Goal: Transaction & Acquisition: Purchase product/service

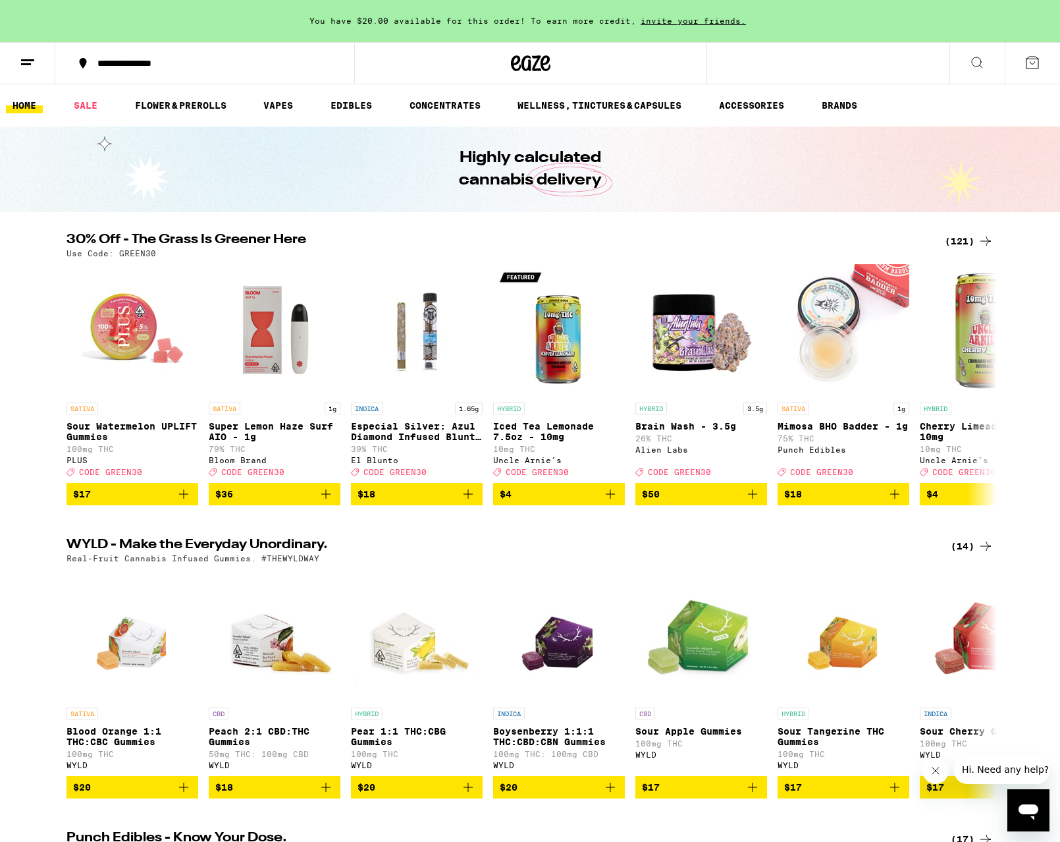
click at [970, 243] on div "(121)" at bounding box center [969, 241] width 49 height 16
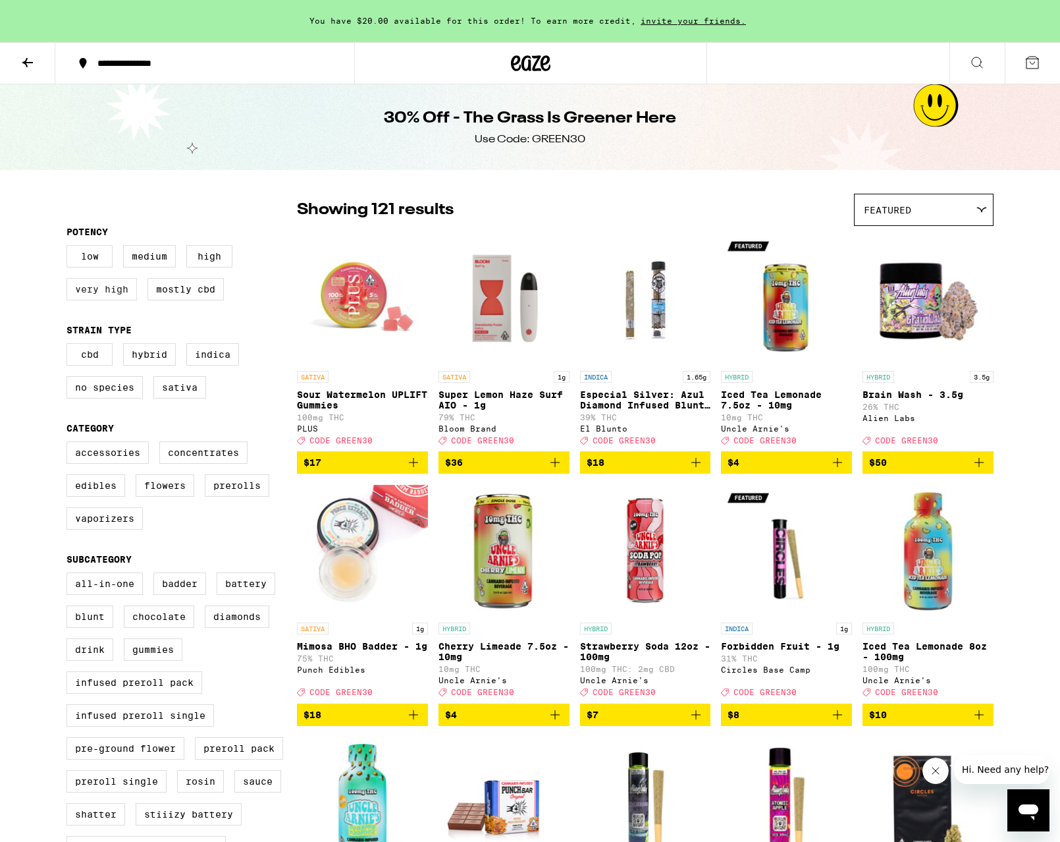
click at [114, 290] on label "Very High" at bounding box center [102, 289] width 70 height 22
click at [70, 248] on input "Very High" at bounding box center [69, 247] width 1 height 1
checkbox input "true"
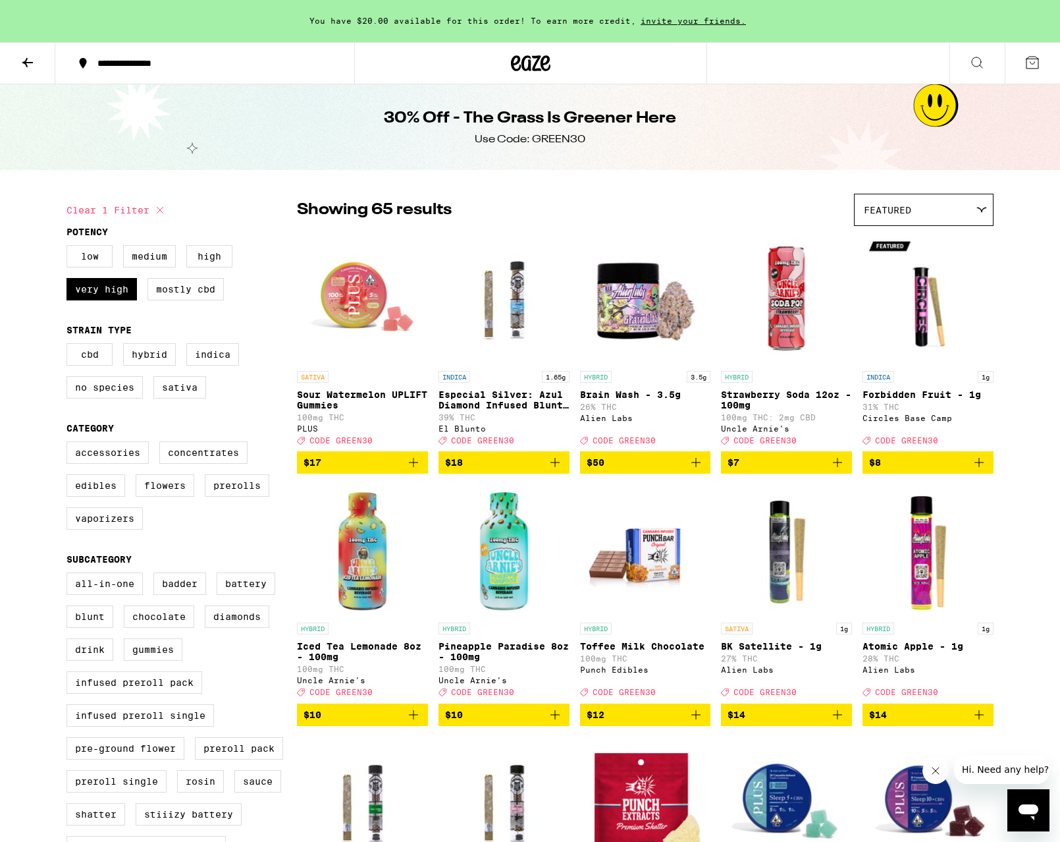
click at [906, 221] on div "Featured" at bounding box center [924, 209] width 138 height 31
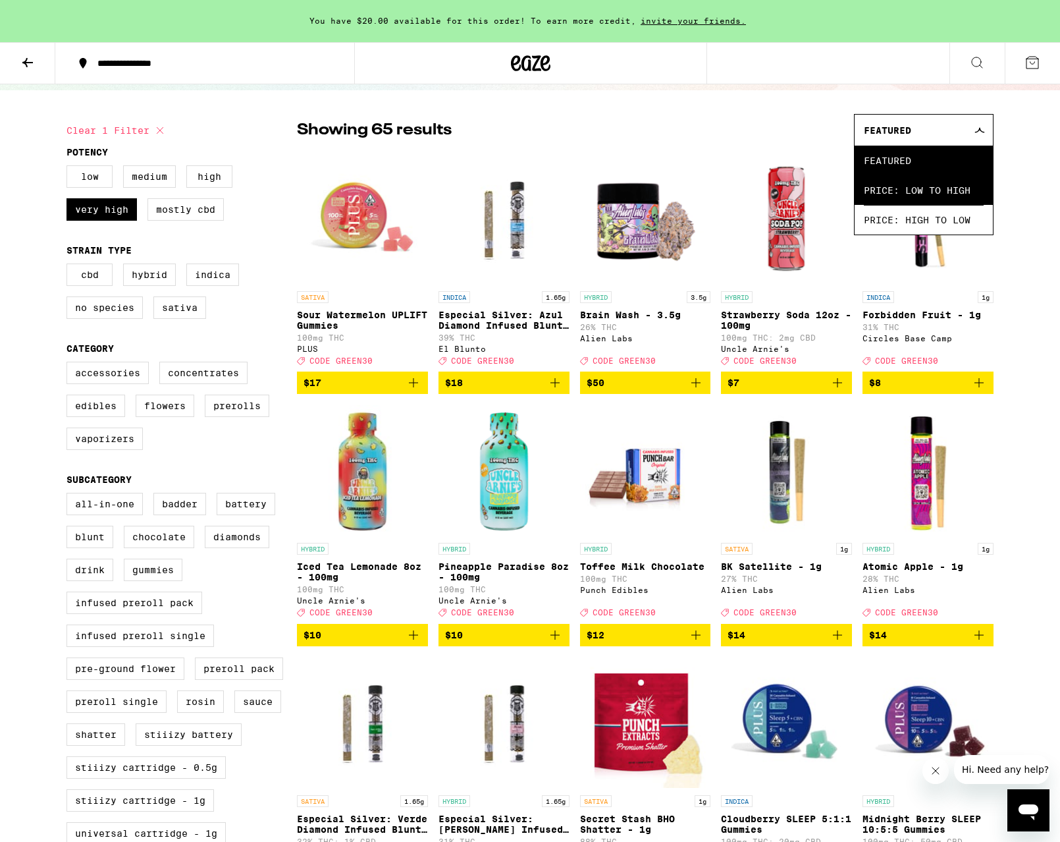
scroll to position [80, 0]
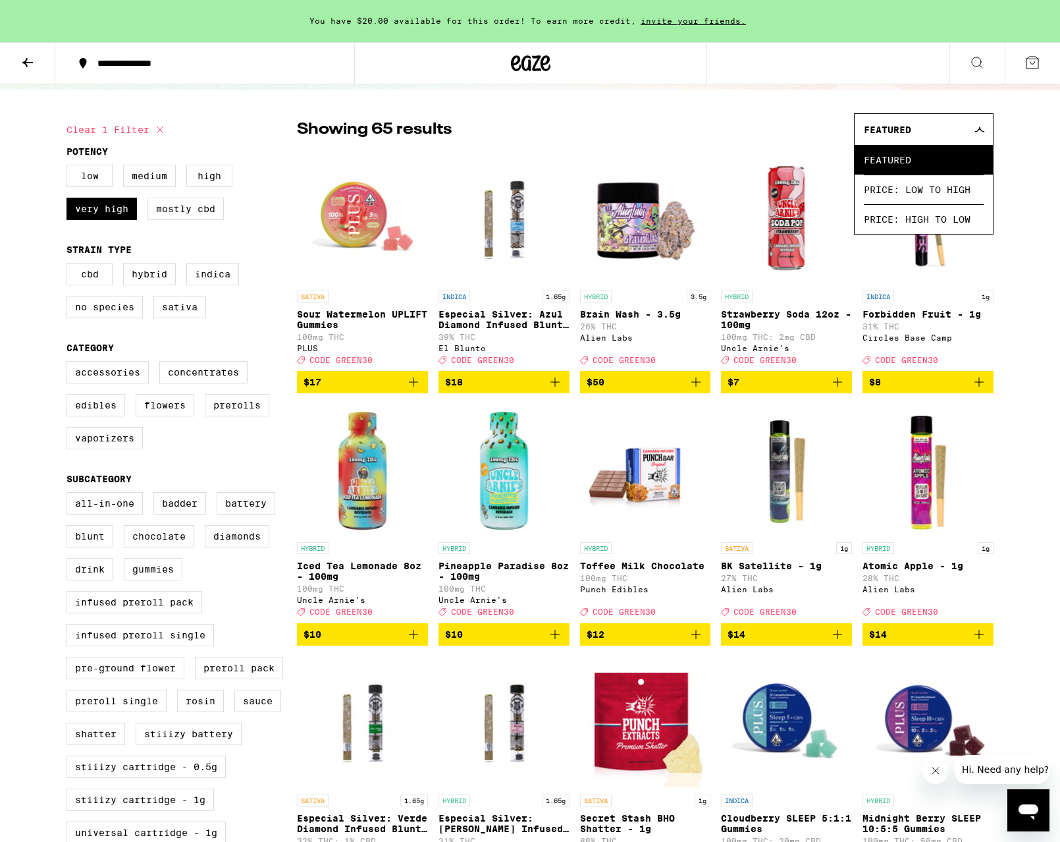
click at [926, 193] on span "Price: Low to High" at bounding box center [924, 189] width 120 height 30
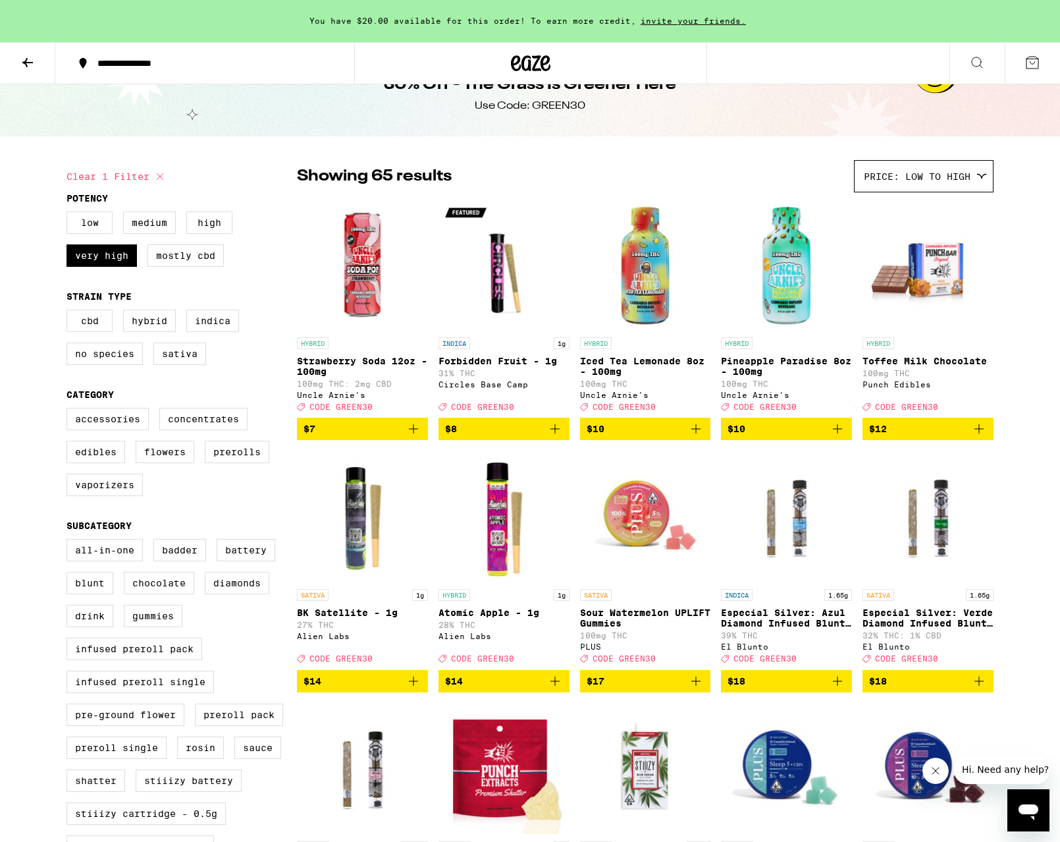
scroll to position [14, 0]
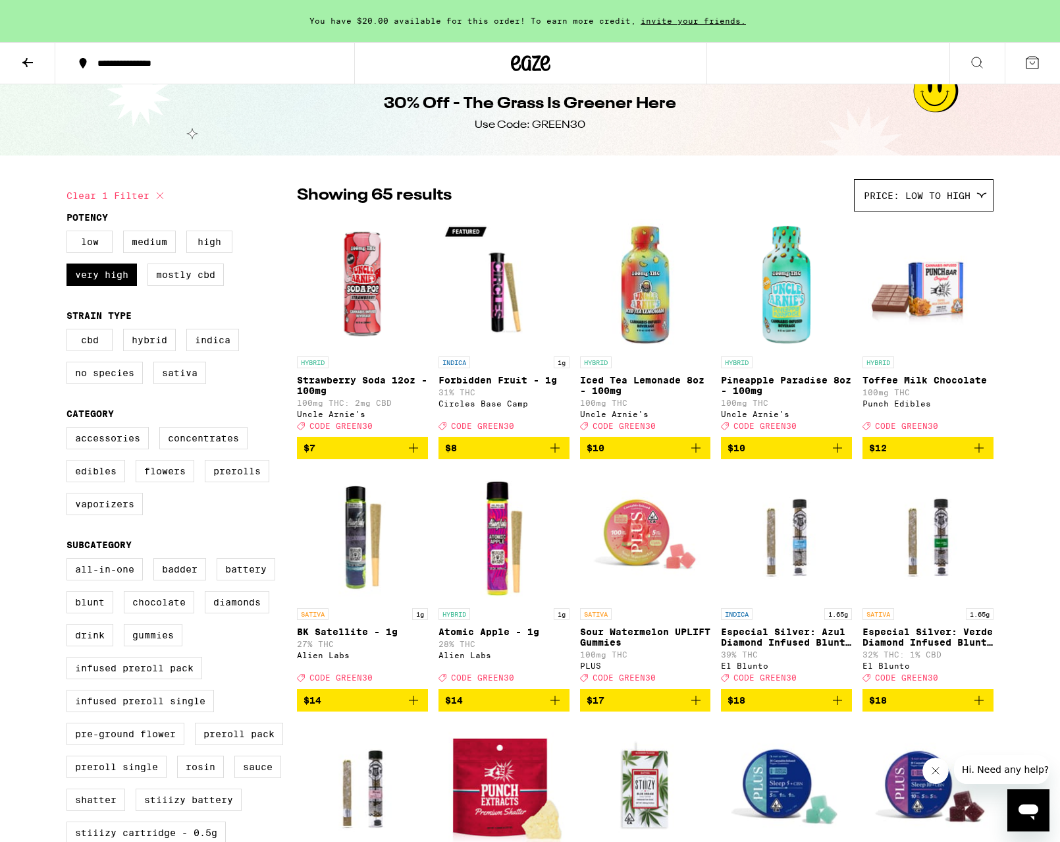
click at [710, 146] on div "30% Off - The Grass Is Greener Here Use Code: GREEN30" at bounding box center [530, 113] width 506 height 86
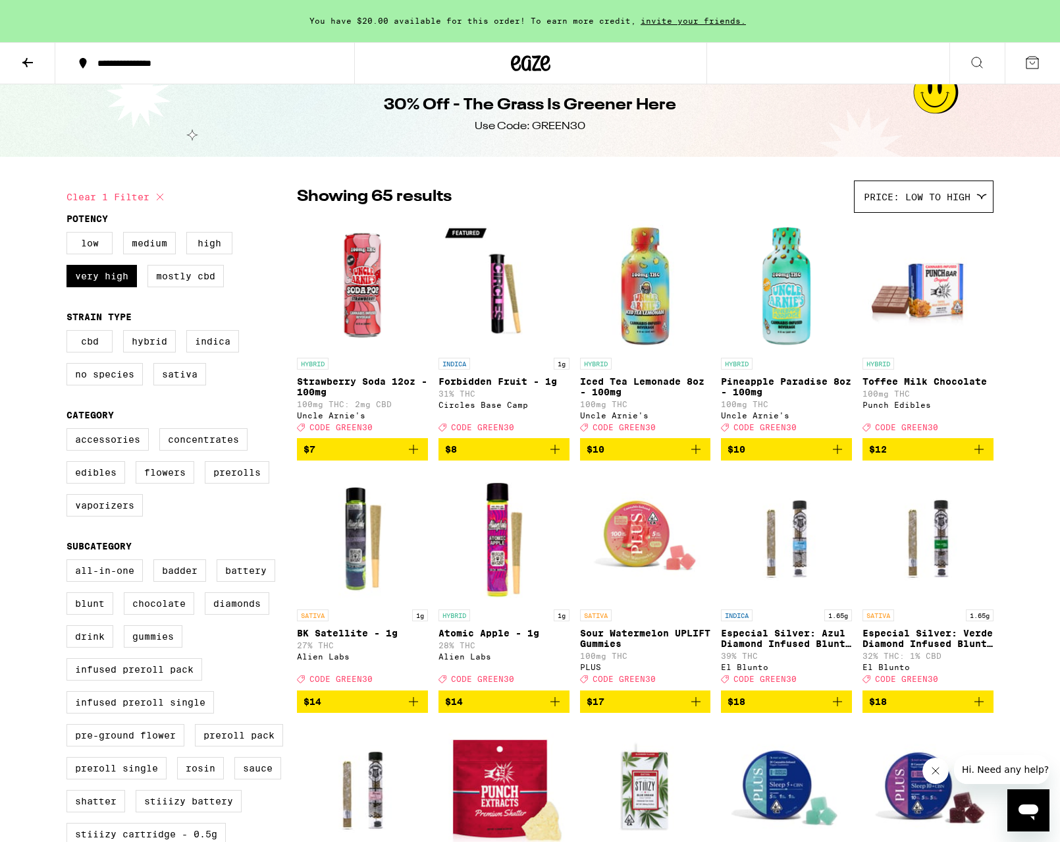
drag, startPoint x: 556, startPoint y: 456, endPoint x: 570, endPoint y: 454, distance: 13.9
click at [556, 456] on icon "Add to bag" at bounding box center [555, 449] width 16 height 16
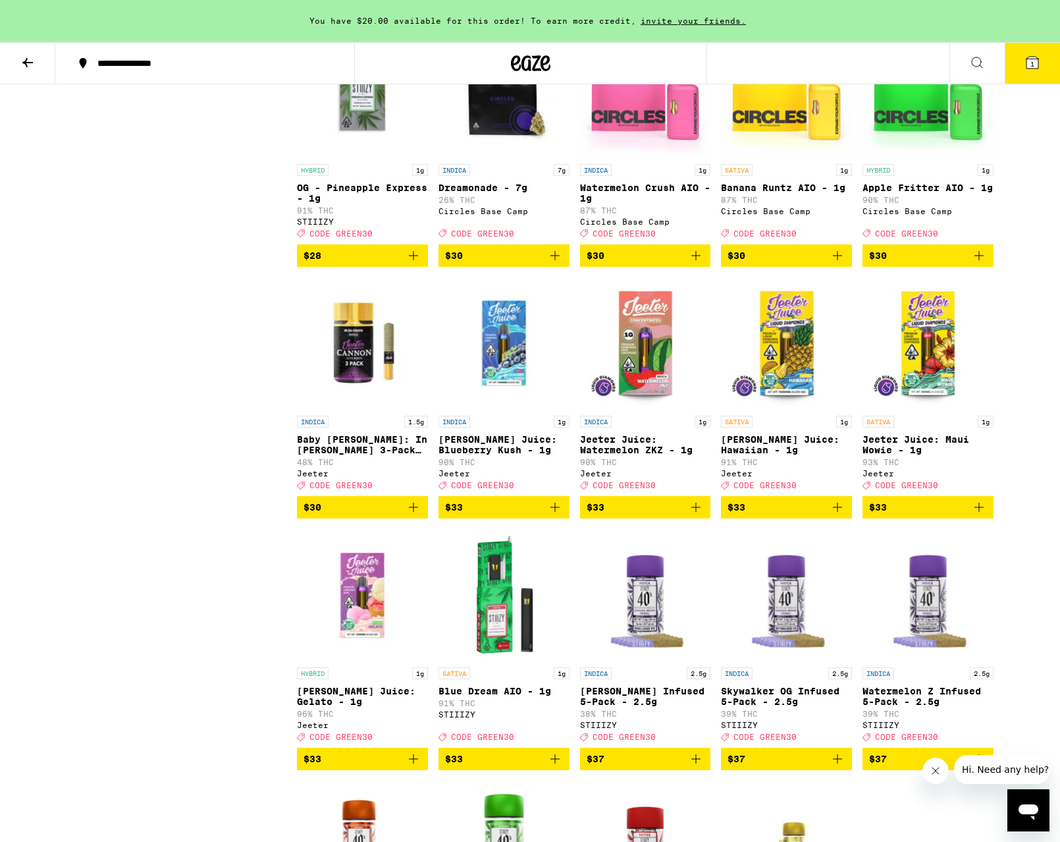
scroll to position [2054, 0]
